Goal: Information Seeking & Learning: Learn about a topic

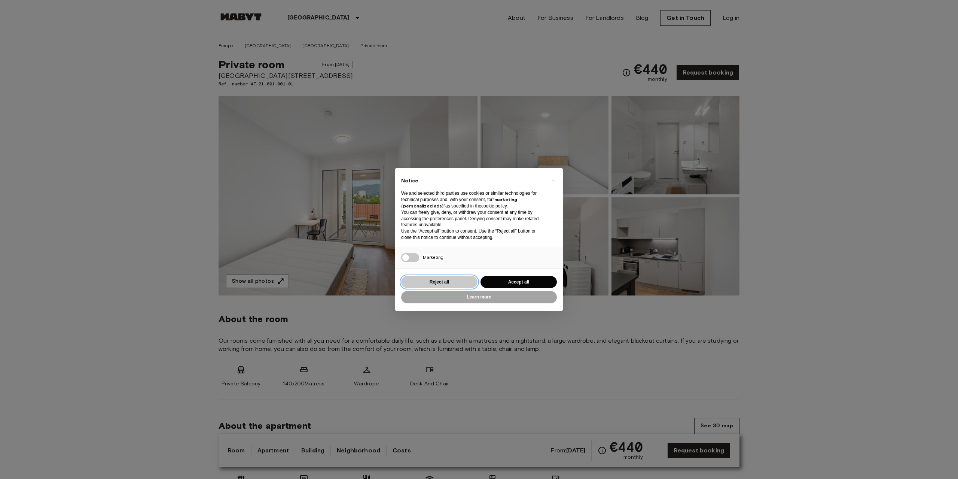
click at [454, 283] on button "Reject all" at bounding box center [439, 282] width 76 height 12
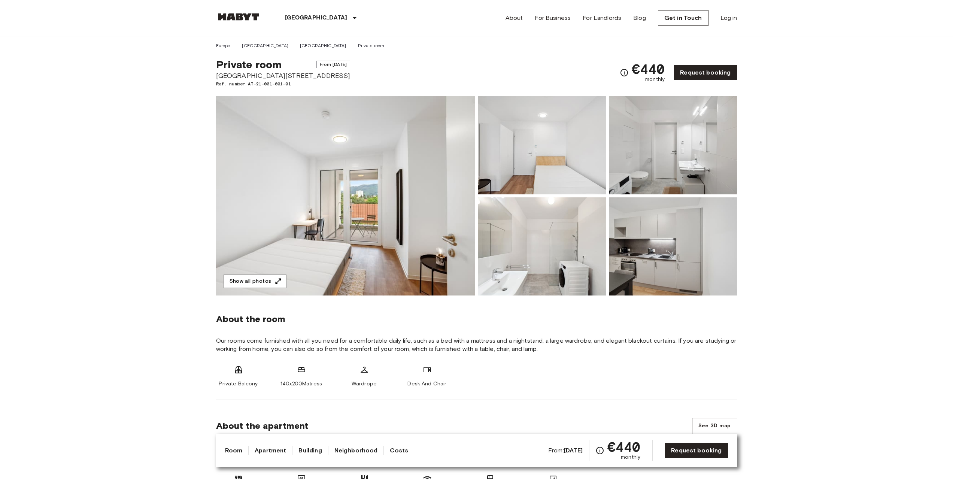
click at [361, 216] on img at bounding box center [345, 195] width 259 height 199
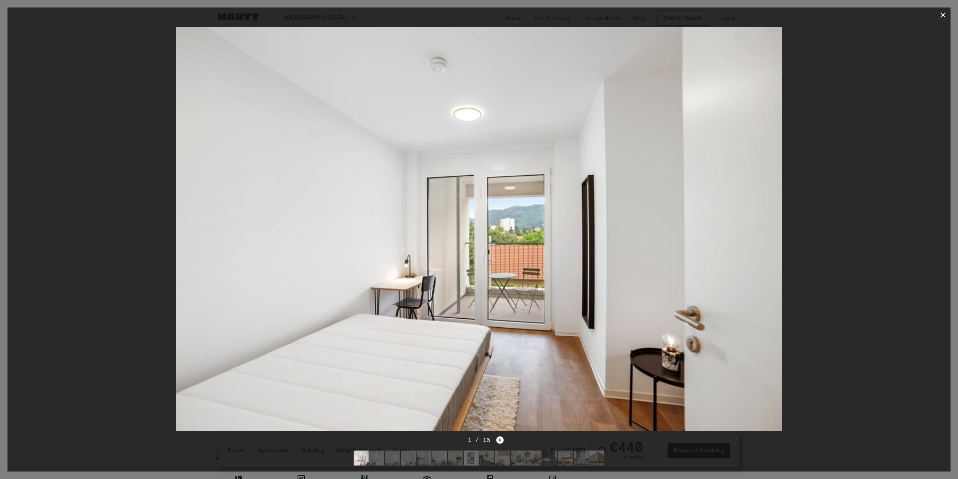
click at [501, 436] on icon "Next image" at bounding box center [499, 439] width 7 height 7
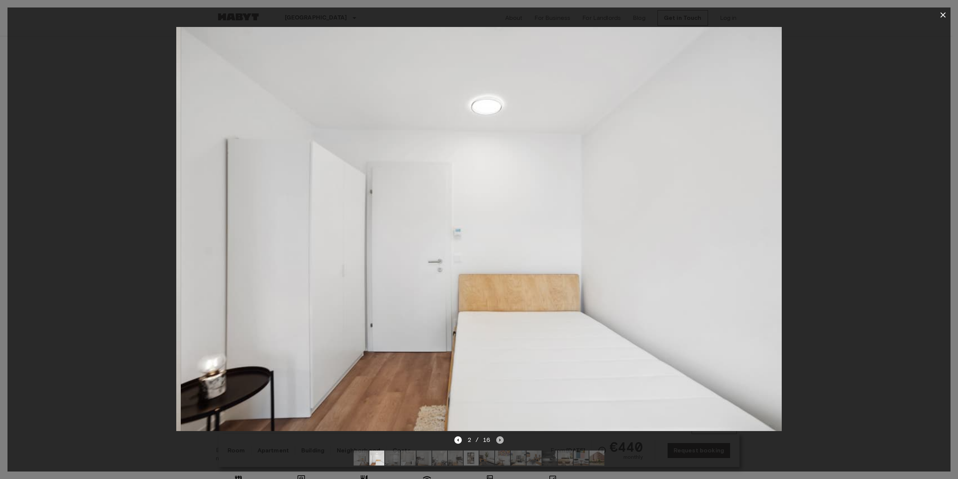
click at [501, 436] on icon "Next image" at bounding box center [499, 439] width 7 height 7
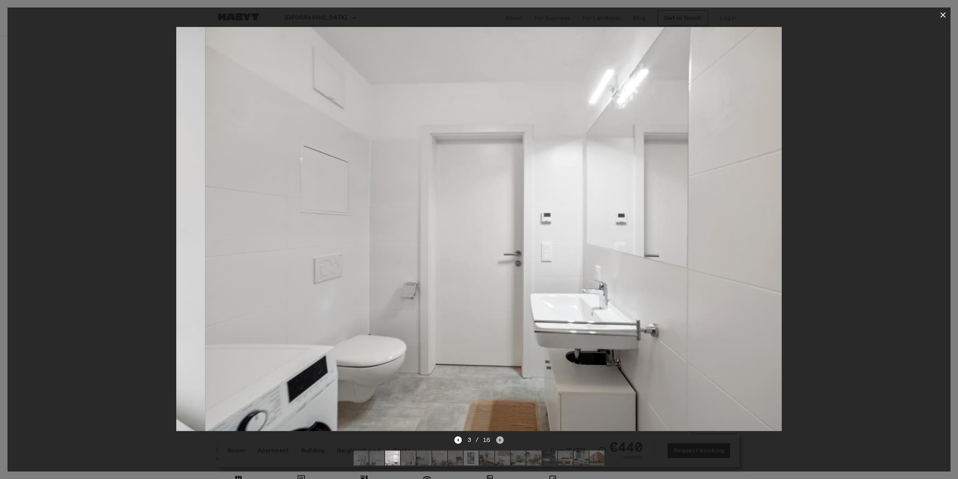
click at [501, 436] on icon "Next image" at bounding box center [499, 439] width 7 height 7
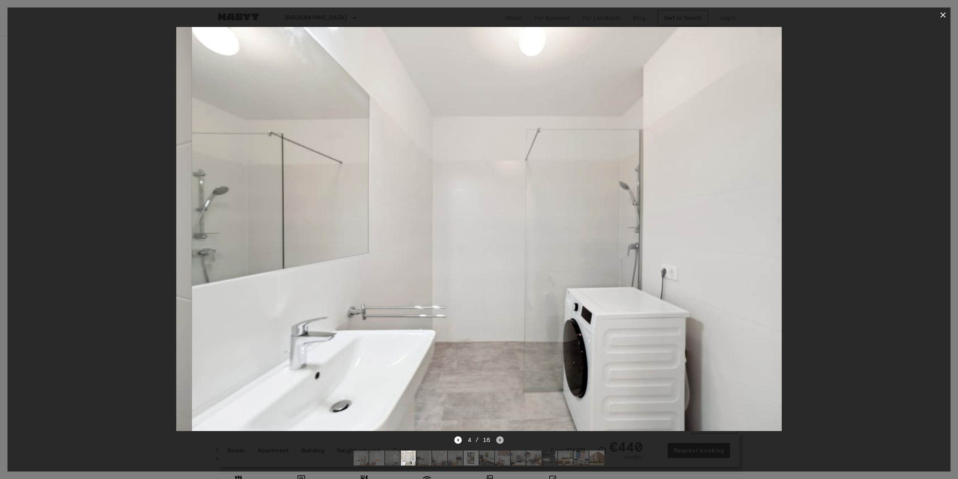
click at [501, 436] on icon "Next image" at bounding box center [499, 439] width 7 height 7
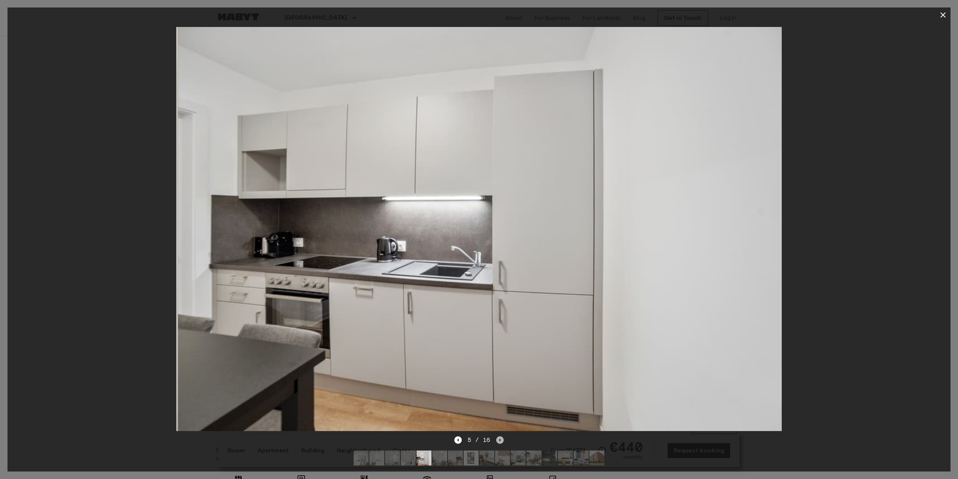
click at [501, 436] on icon "Next image" at bounding box center [499, 439] width 7 height 7
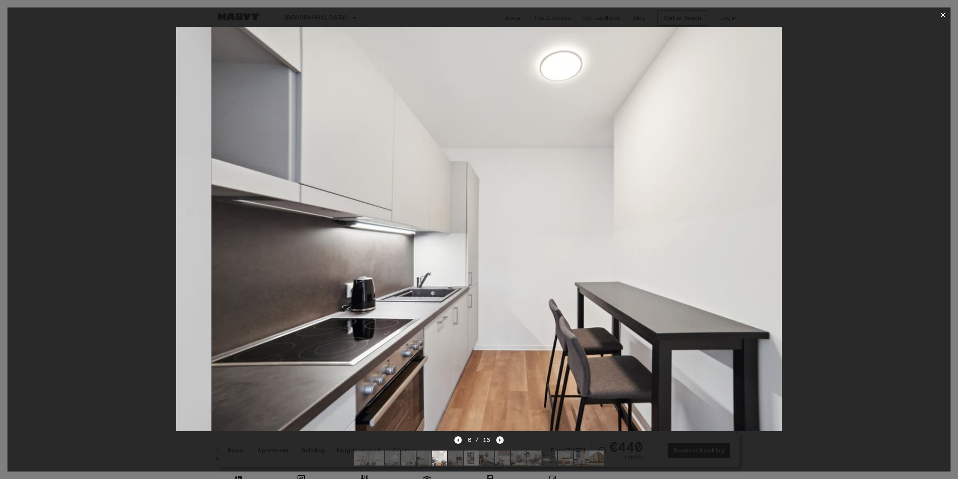
click at [501, 436] on icon "Next image" at bounding box center [499, 439] width 7 height 7
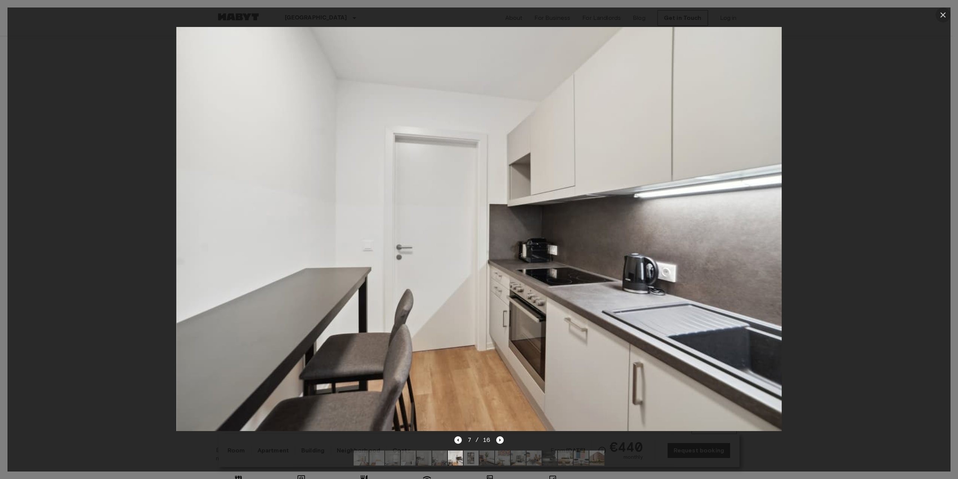
click at [943, 14] on icon "button" at bounding box center [943, 14] width 9 height 9
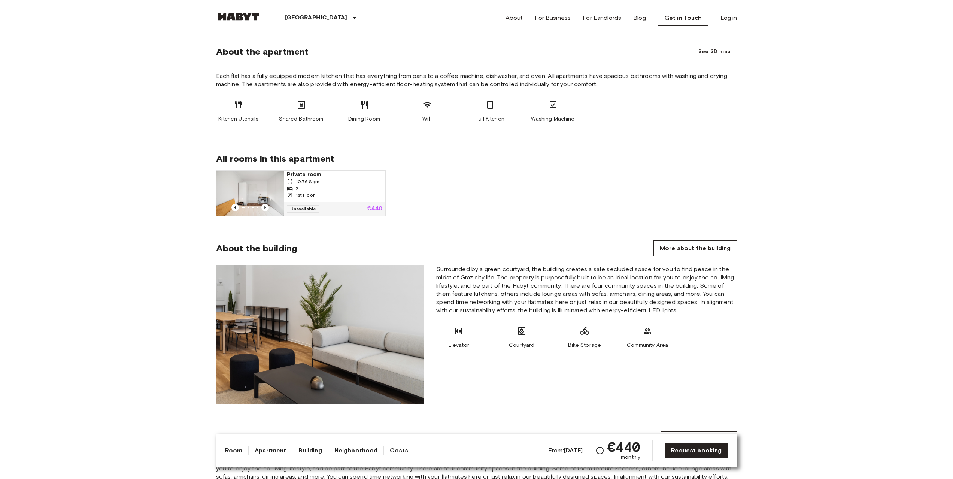
scroll to position [374, 0]
click at [266, 207] on icon "Previous image" at bounding box center [264, 206] width 7 height 7
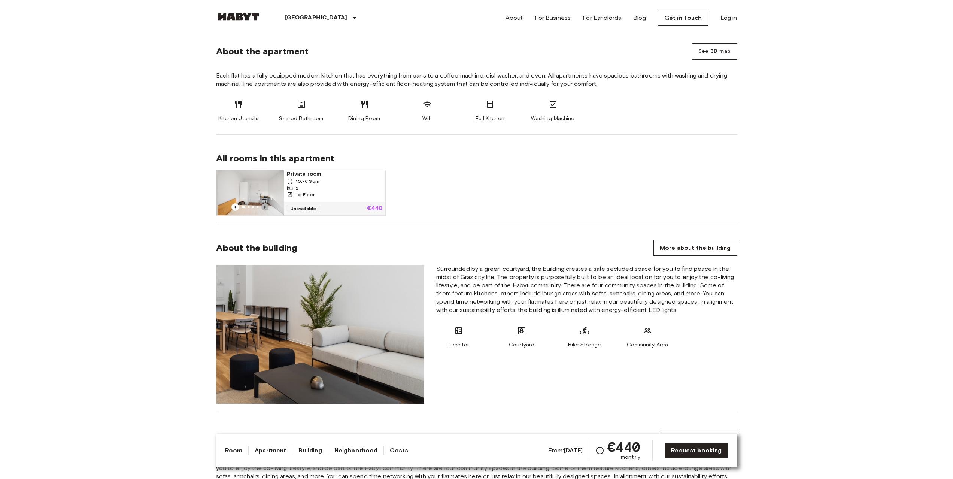
click at [266, 207] on icon "Previous image" at bounding box center [264, 206] width 7 height 7
click at [308, 209] on span "Unavailable" at bounding box center [303, 208] width 33 height 7
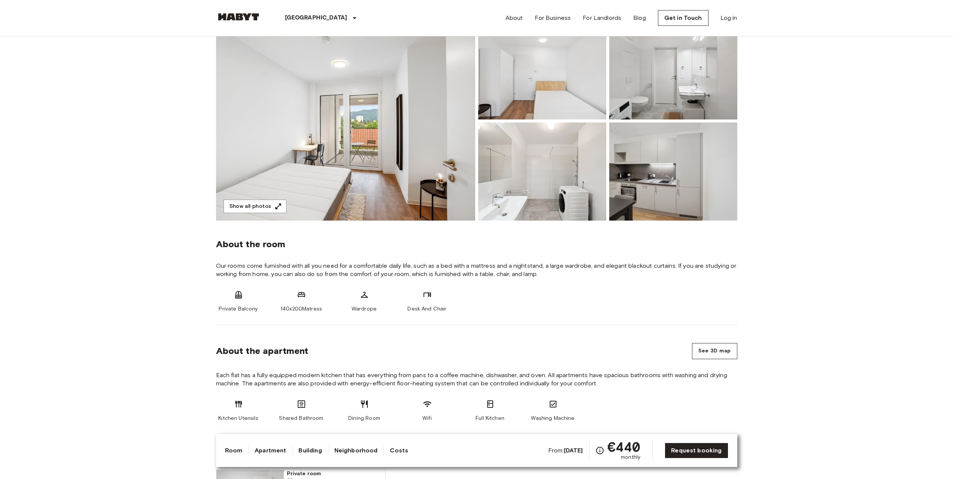
scroll to position [0, 0]
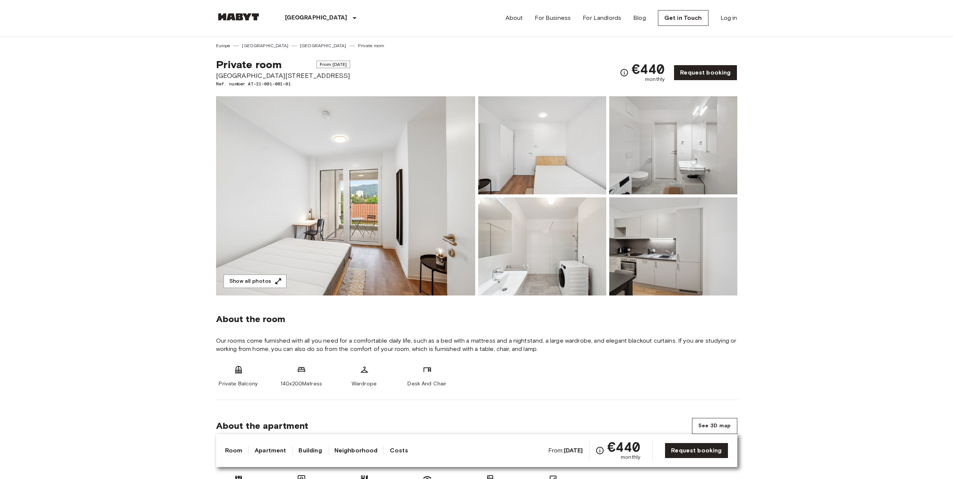
click at [316, 64] on span "From Nov 2 2025" at bounding box center [333, 64] width 34 height 7
click at [230, 16] on img at bounding box center [238, 16] width 45 height 7
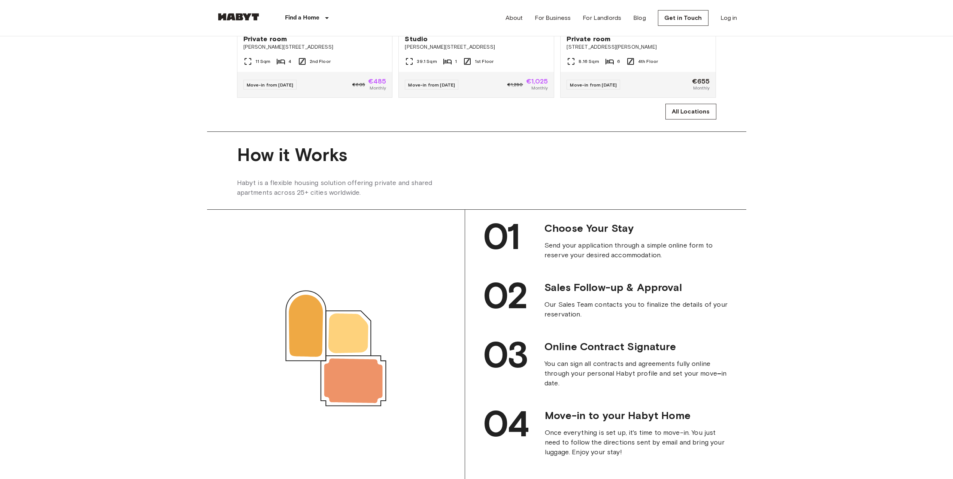
scroll to position [487, 0]
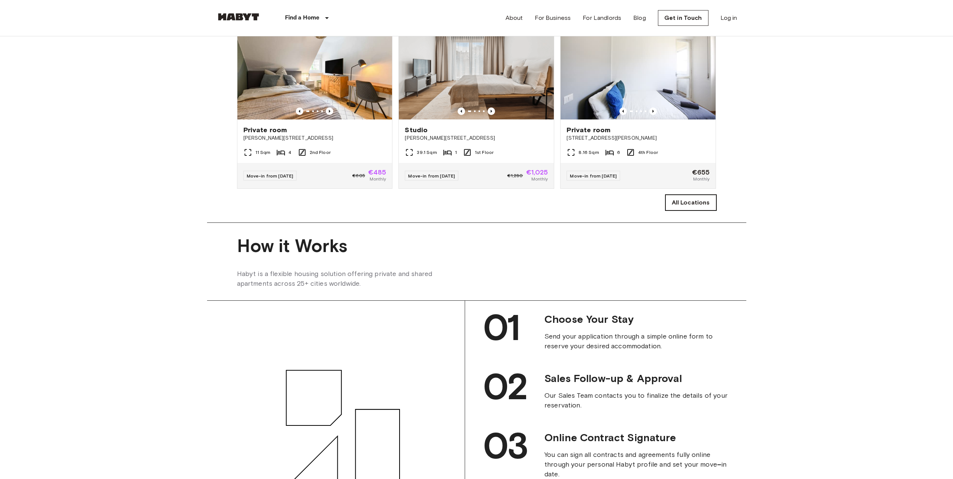
click at [700, 210] on link "All Locations" at bounding box center [690, 203] width 51 height 16
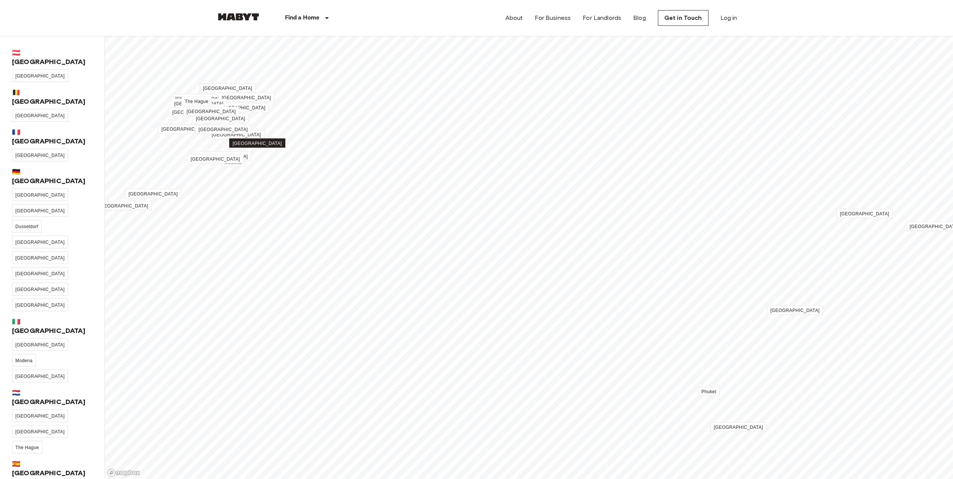
click at [254, 142] on span "[GEOGRAPHIC_DATA]" at bounding box center [256, 143] width 49 height 5
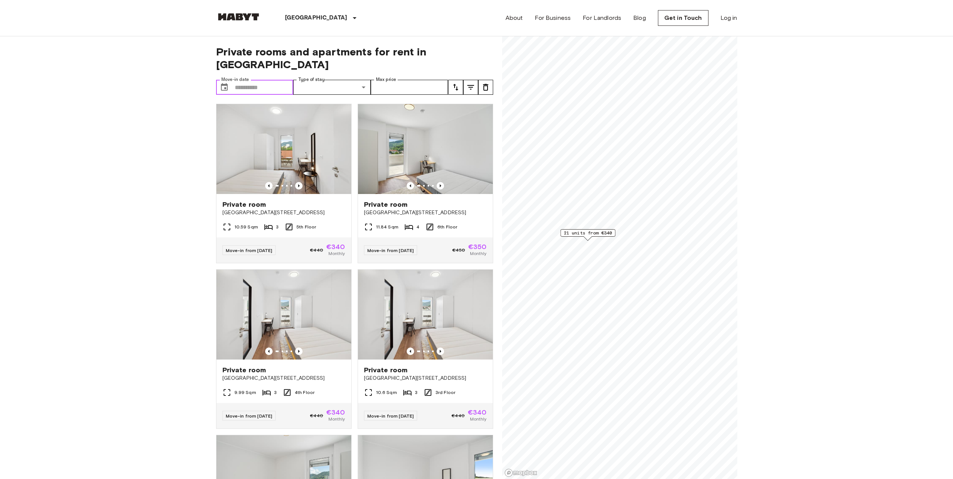
click at [241, 80] on input "Move-in date" at bounding box center [264, 87] width 59 height 15
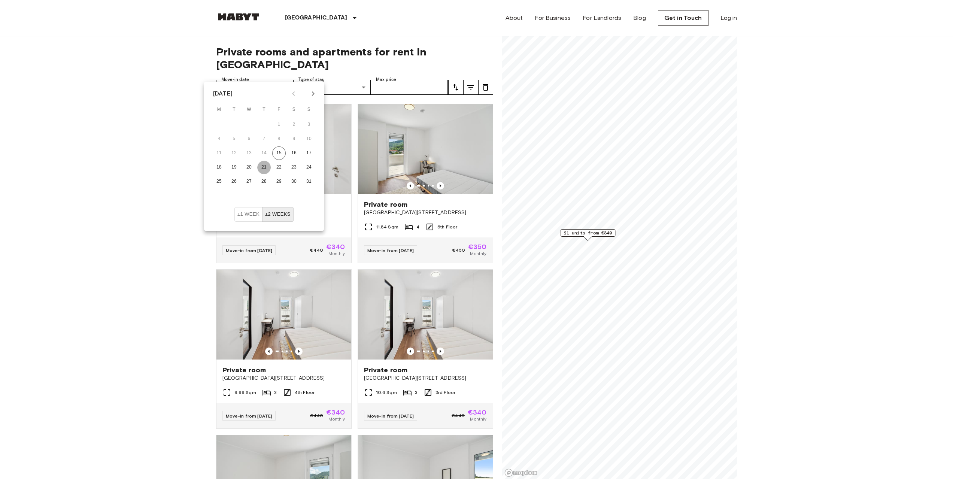
click at [261, 168] on button "21" at bounding box center [263, 167] width 13 height 13
type input "**********"
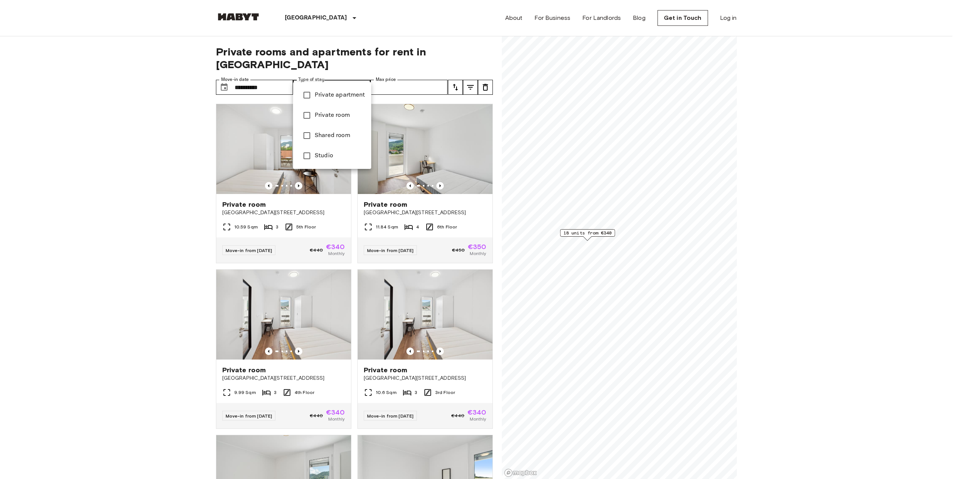
click at [454, 30] on div at bounding box center [479, 239] width 958 height 479
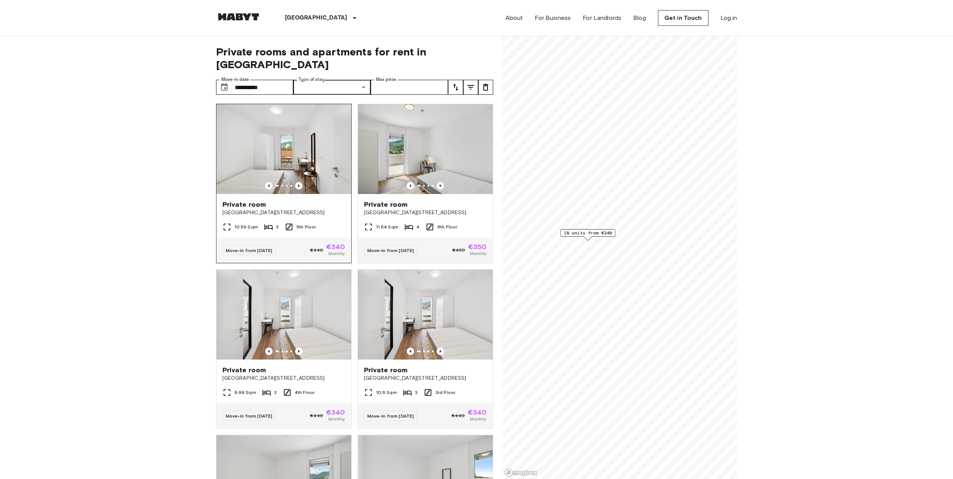
click at [283, 143] on img at bounding box center [283, 149] width 135 height 90
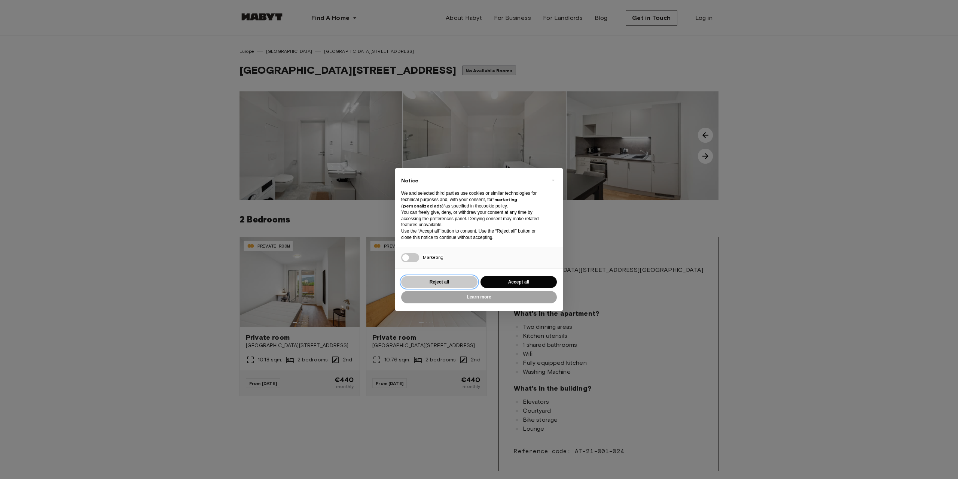
click at [444, 282] on button "Reject all" at bounding box center [439, 282] width 76 height 12
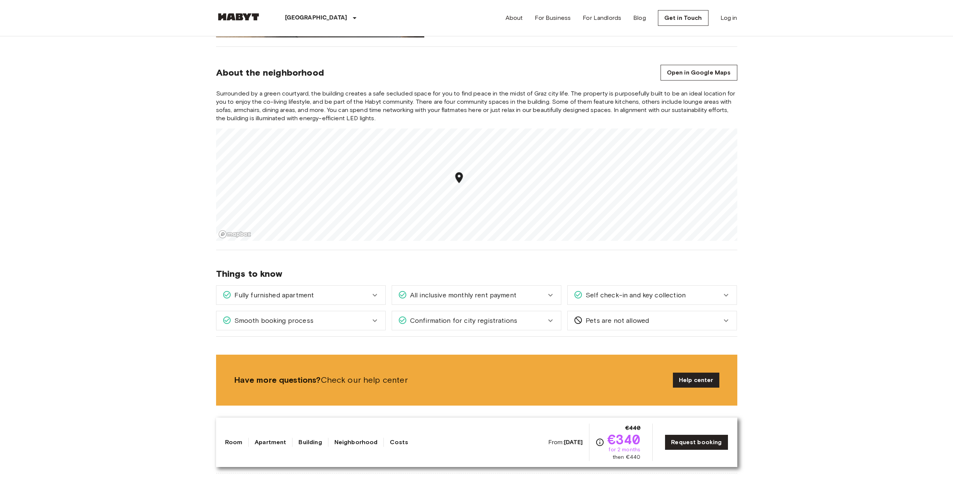
scroll to position [786, 0]
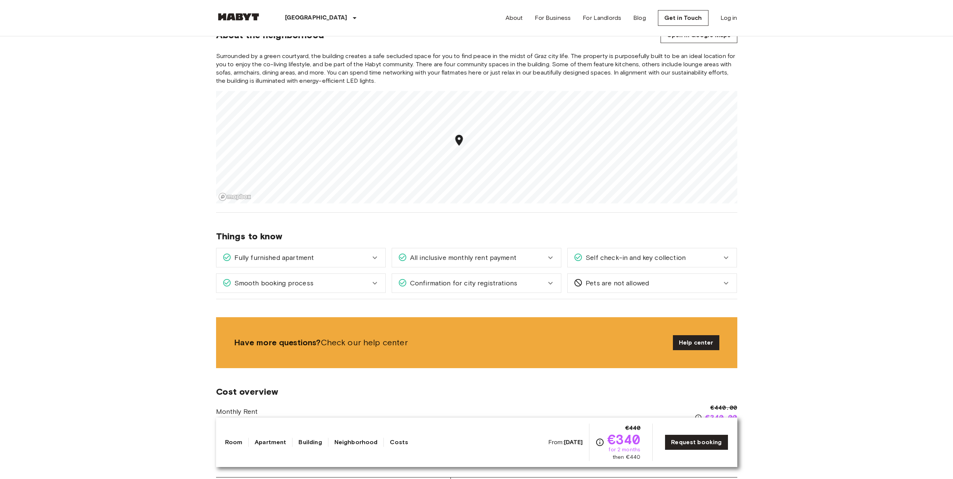
click at [715, 257] on div "Self check-in and key collection" at bounding box center [648, 258] width 148 height 10
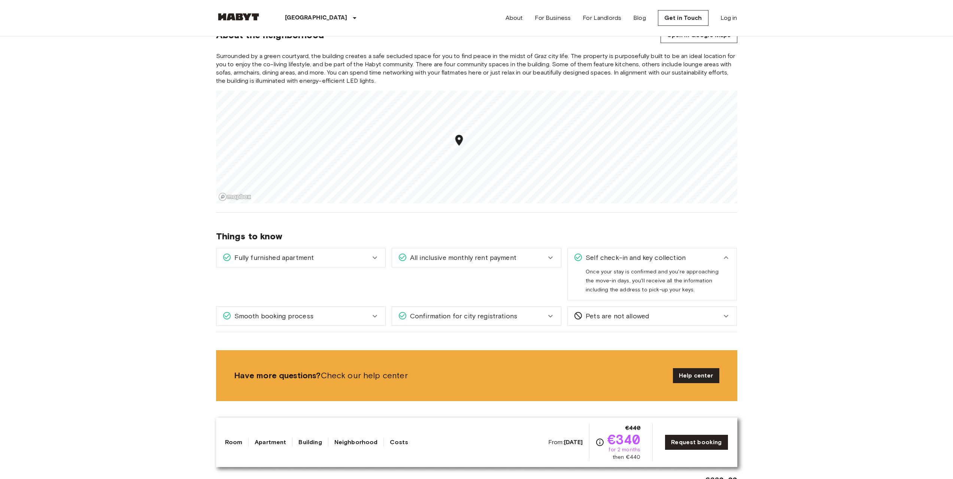
click at [537, 261] on div "All inclusive monthly rent payment" at bounding box center [472, 258] width 148 height 10
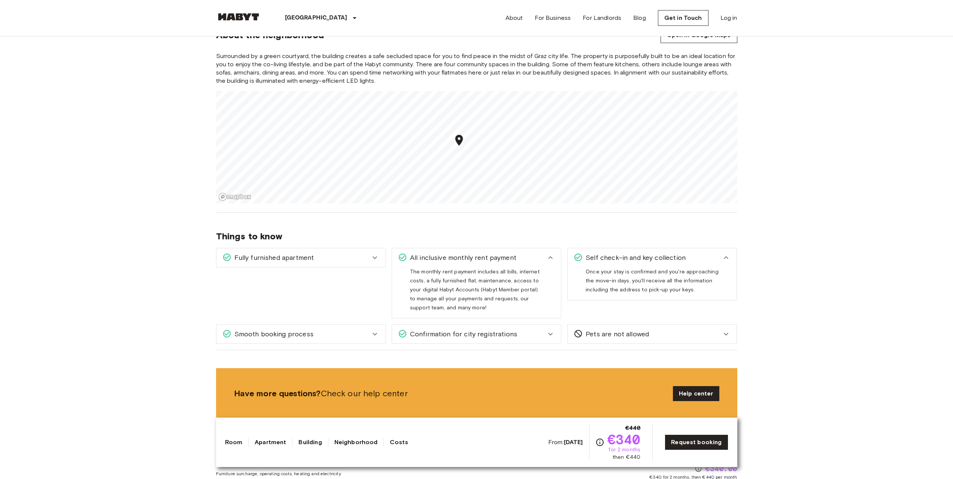
click at [346, 256] on div "Fully furnished apartment" at bounding box center [296, 258] width 148 height 10
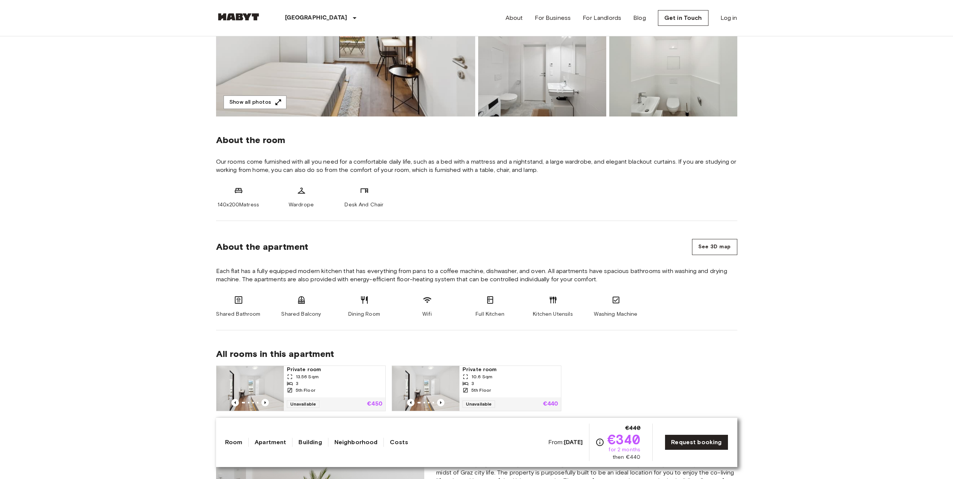
scroll to position [225, 0]
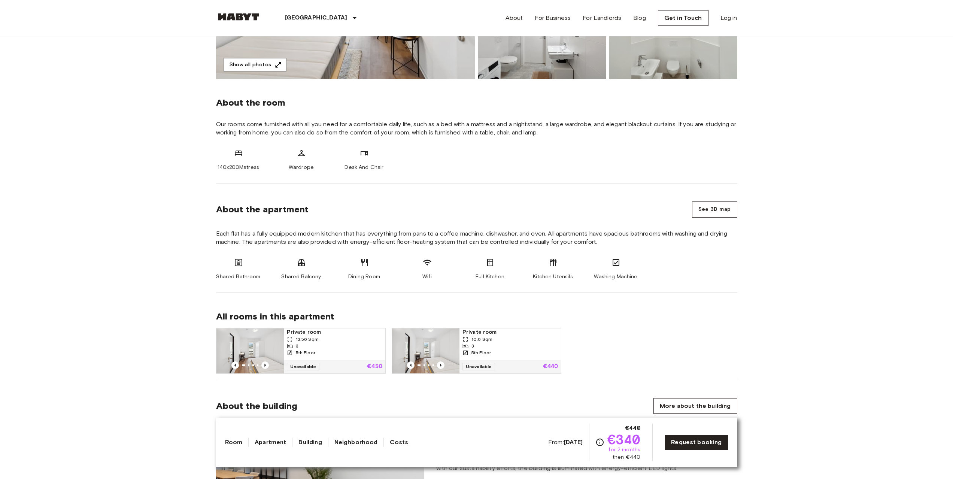
drag, startPoint x: 214, startPoint y: 10, endPoint x: 258, endPoint y: 16, distance: 43.9
click at [258, 16] on nav "Graz Europe Amsterdam Berlin Brussels Cologne Dusseldorf Frankfurt Graz Hamburg…" at bounding box center [476, 18] width 539 height 36
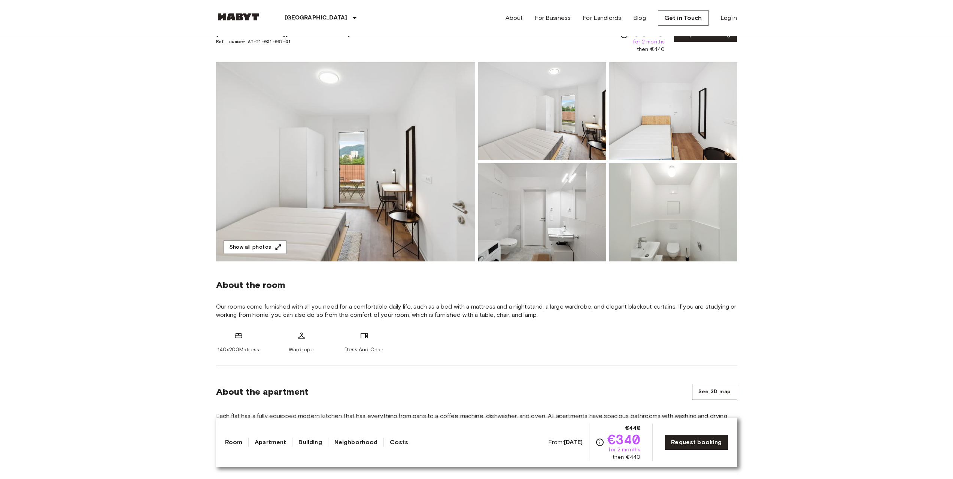
scroll to position [0, 0]
